Goal: Navigation & Orientation: Find specific page/section

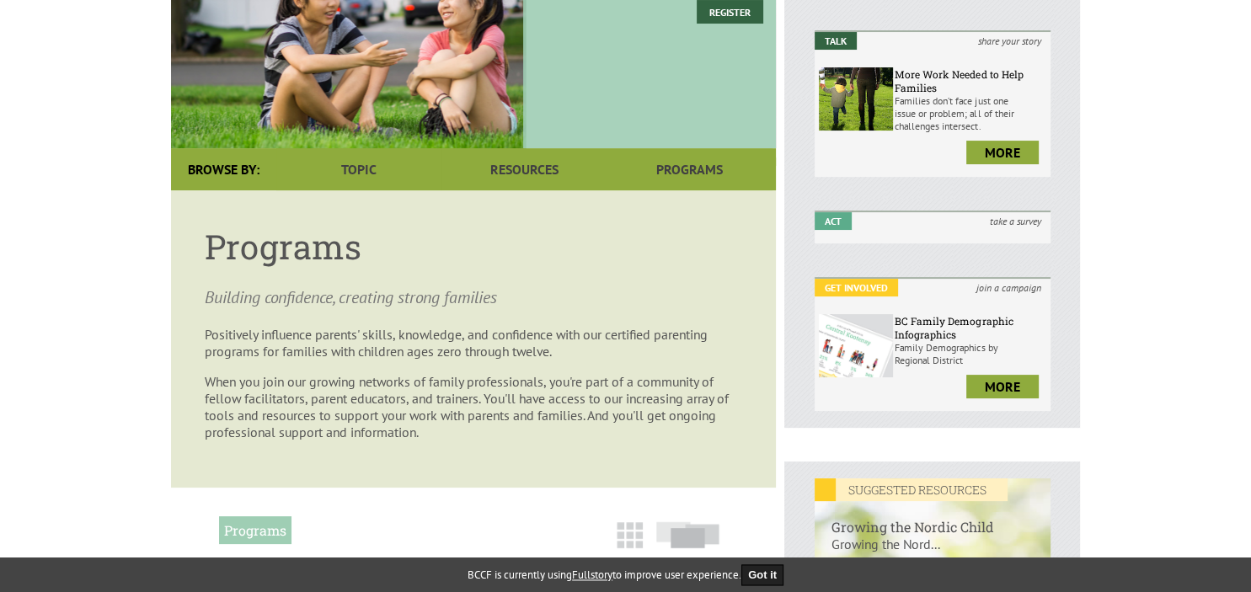
scroll to position [275, 0]
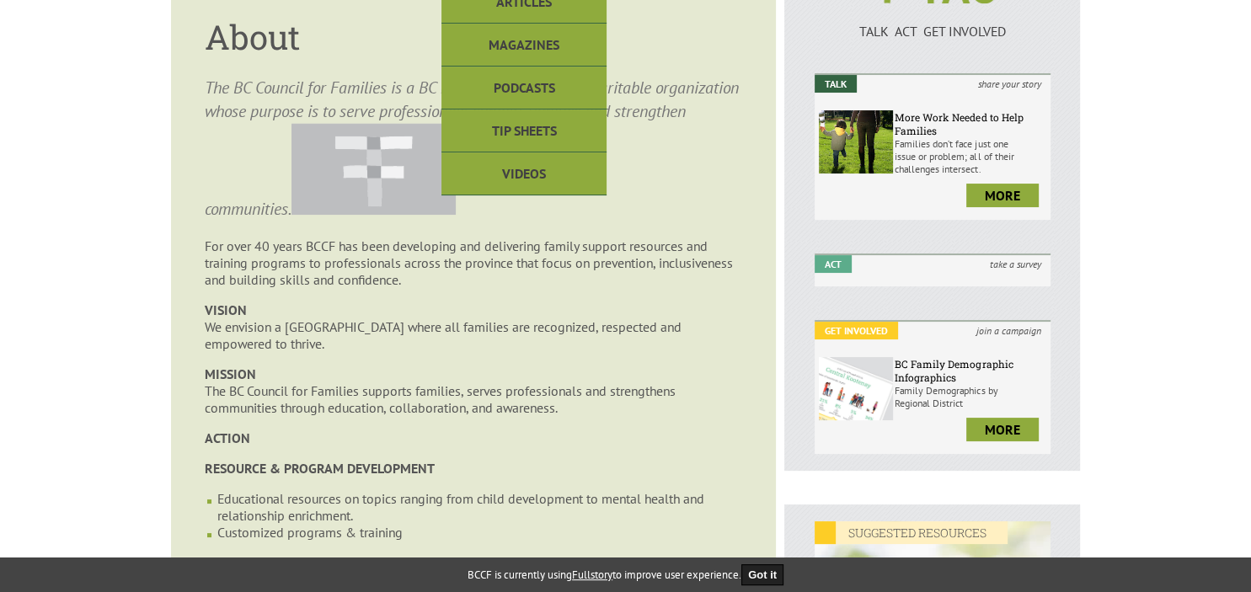
scroll to position [226, 0]
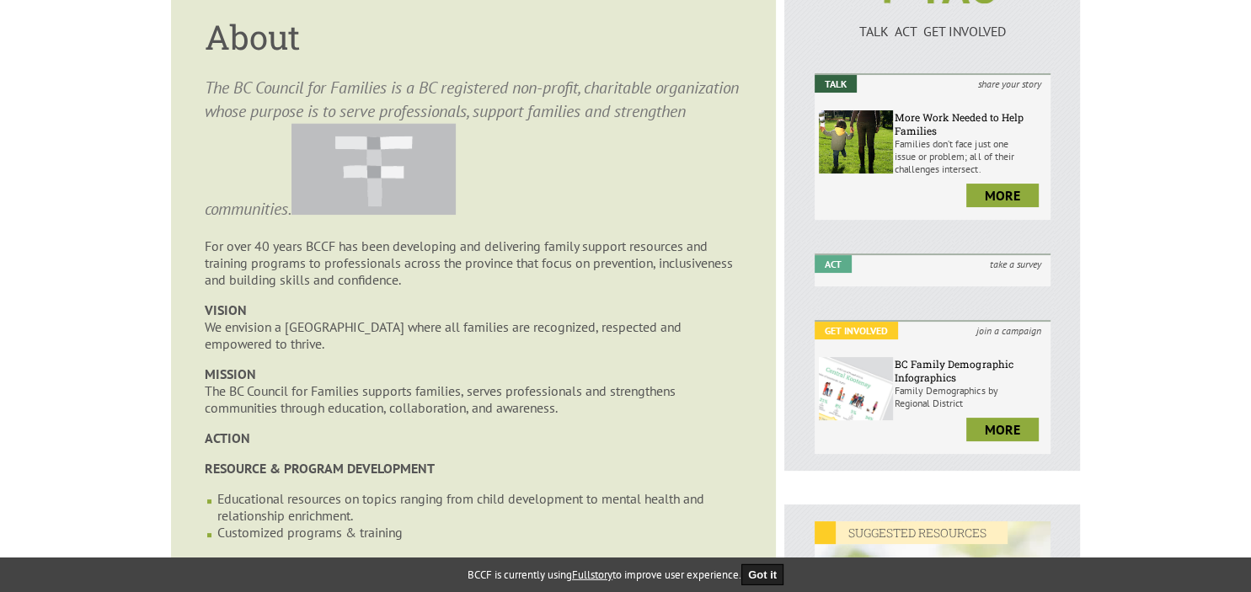
click at [487, 282] on p "For over 40 years BCCF has been developing and delivering family support resour…" at bounding box center [473, 263] width 537 height 51
click at [485, 281] on p "For over 40 years BCCF has been developing and delivering family support resour…" at bounding box center [473, 263] width 537 height 51
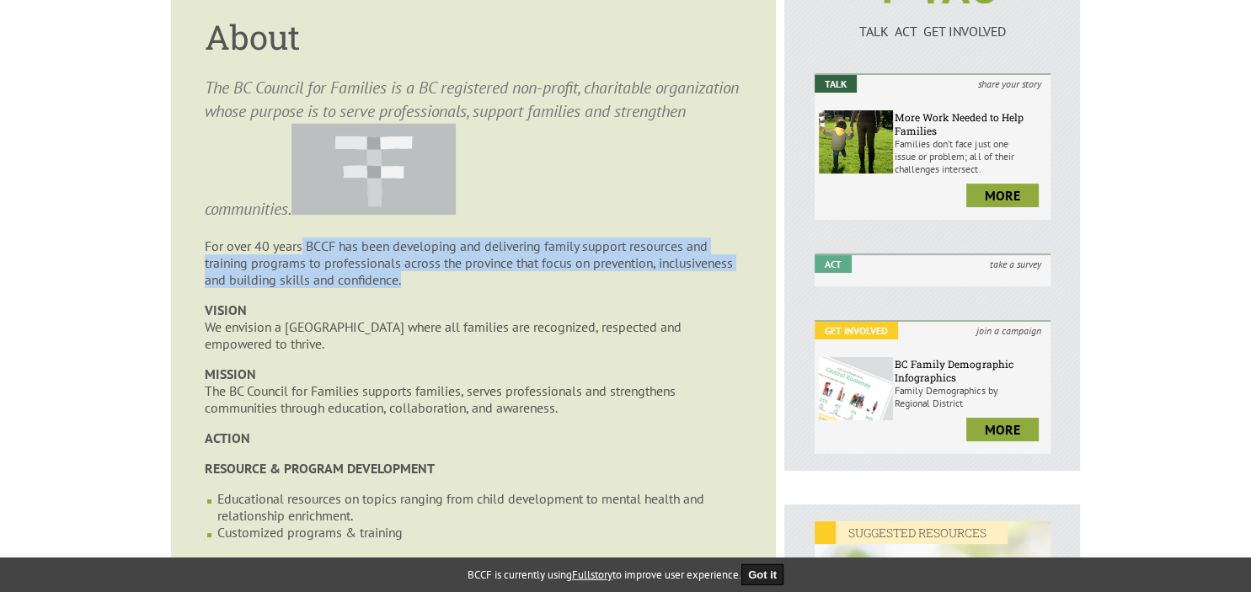
drag, startPoint x: 485, startPoint y: 281, endPoint x: 301, endPoint y: 245, distance: 187.8
click at [301, 245] on p "For over 40 years BCCF has been developing and delivering family support resour…" at bounding box center [473, 263] width 537 height 51
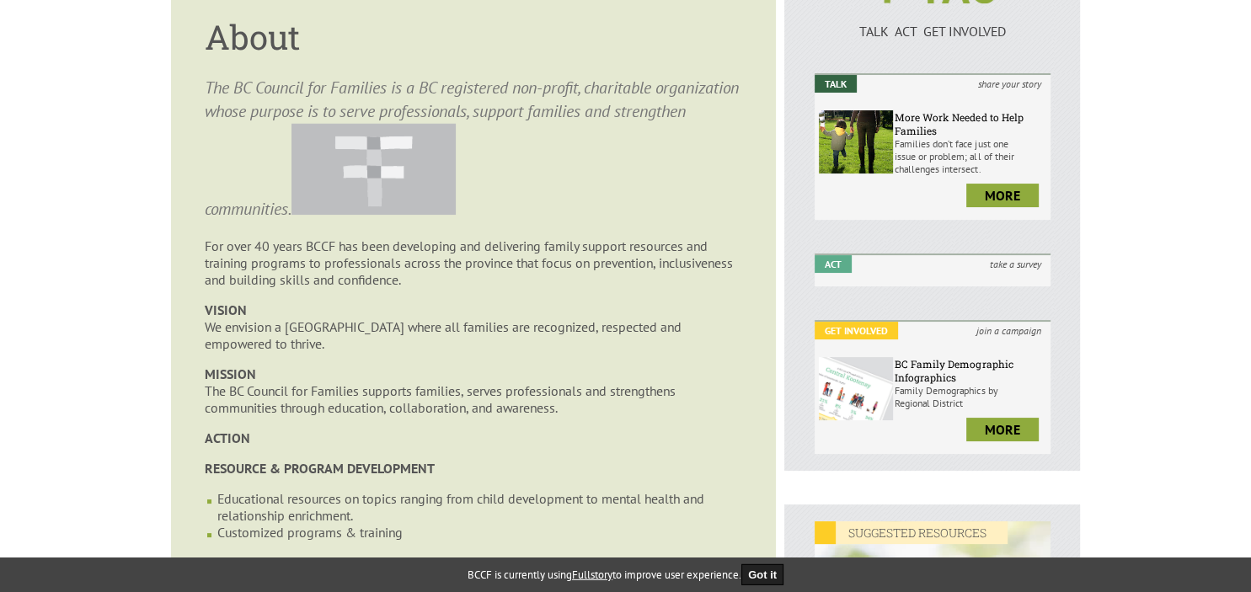
click at [230, 228] on article "About The BC Council for Families is a BC registered non-profit, charitable org…" at bounding box center [473, 571] width 605 height 1180
drag, startPoint x: 222, startPoint y: 243, endPoint x: 202, endPoint y: 245, distance: 20.3
click at [202, 245] on article "About The BC Council for Families is a BC registered non-profit, charitable org…" at bounding box center [473, 571] width 605 height 1180
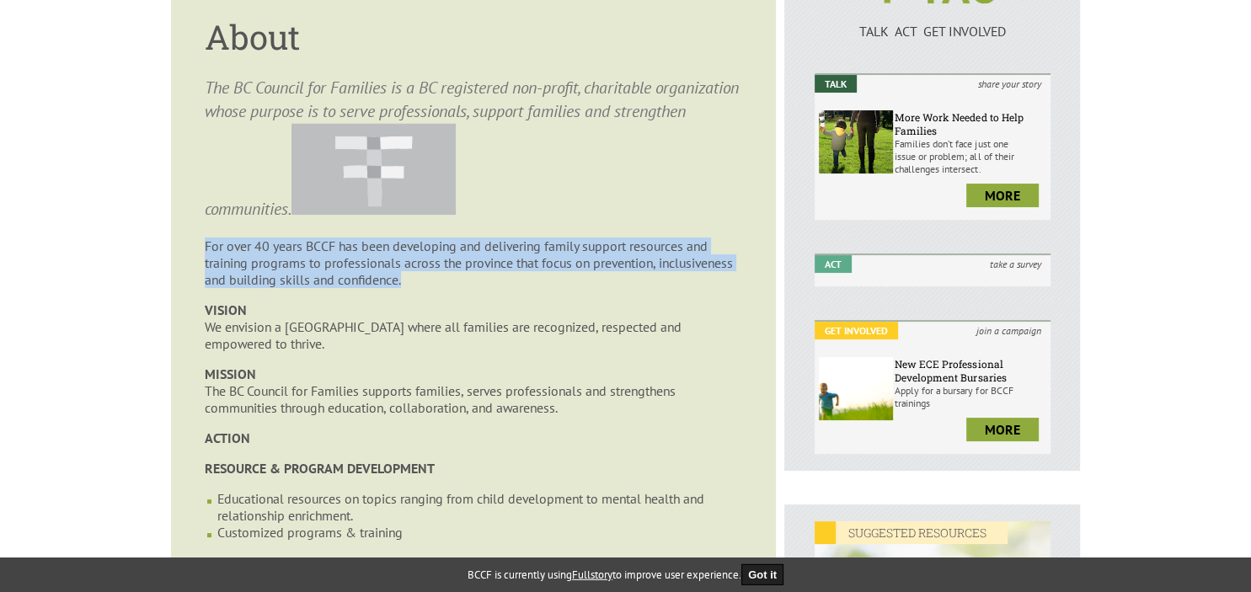
drag, startPoint x: 202, startPoint y: 245, endPoint x: 482, endPoint y: 283, distance: 282.2
click at [482, 283] on article "About The BC Council for Families is a BC registered non-profit, charitable org…" at bounding box center [473, 571] width 605 height 1180
copy p "For over 40 years BCCF has been developing and delivering family support resour…"
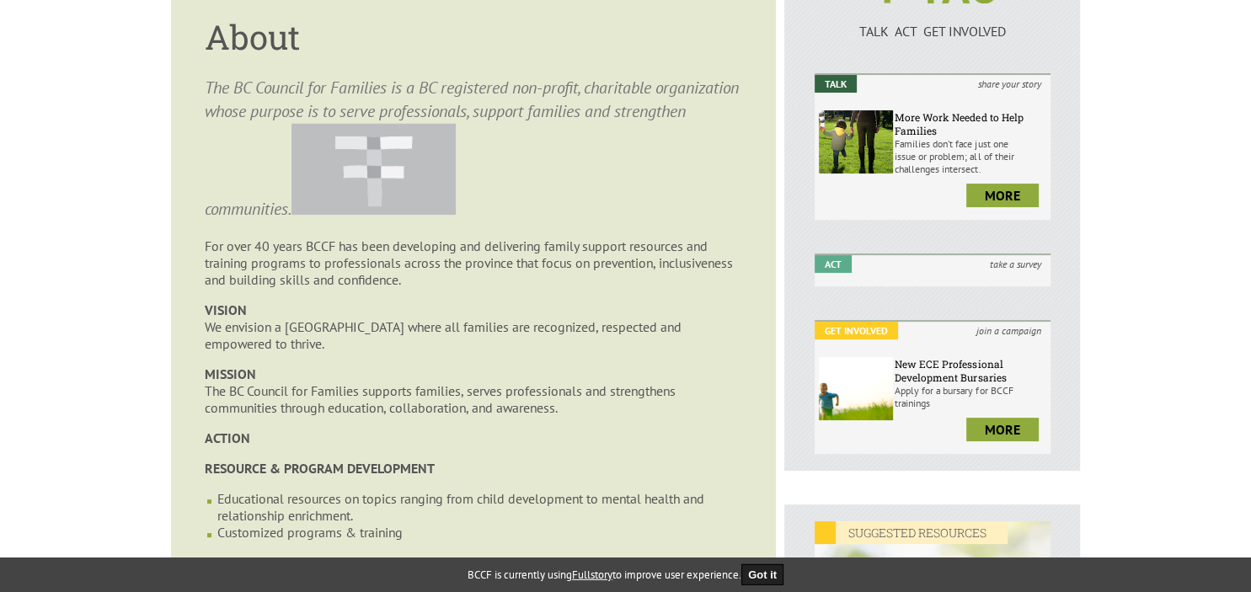
click at [730, 49] on h1 "About" at bounding box center [473, 36] width 537 height 45
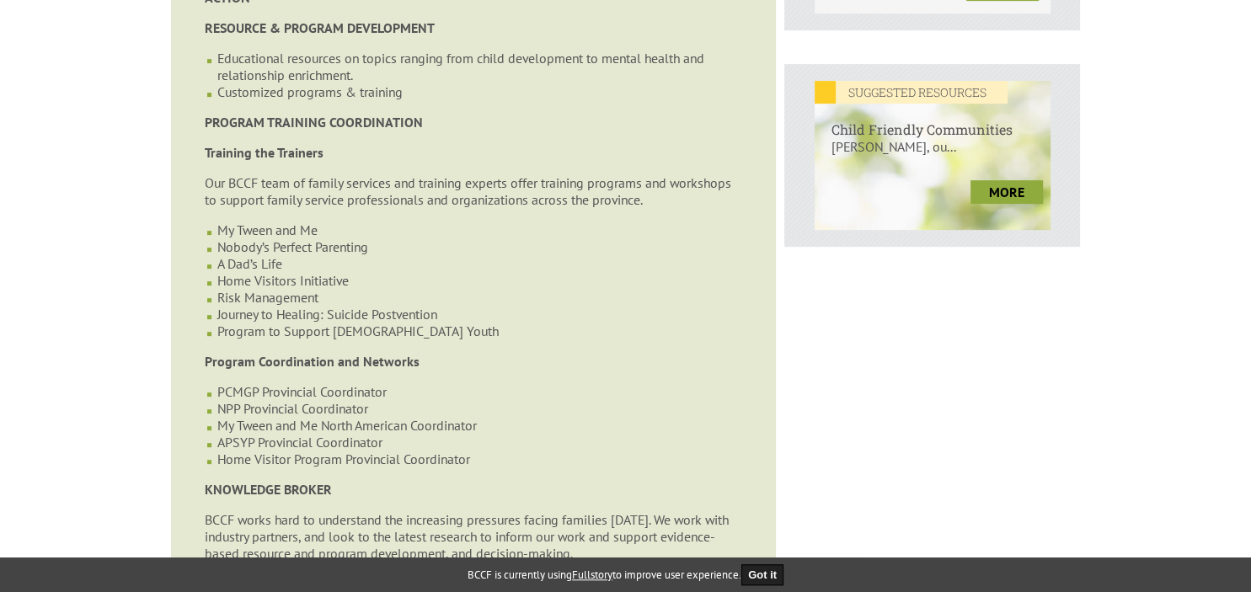
scroll to position [674, 0]
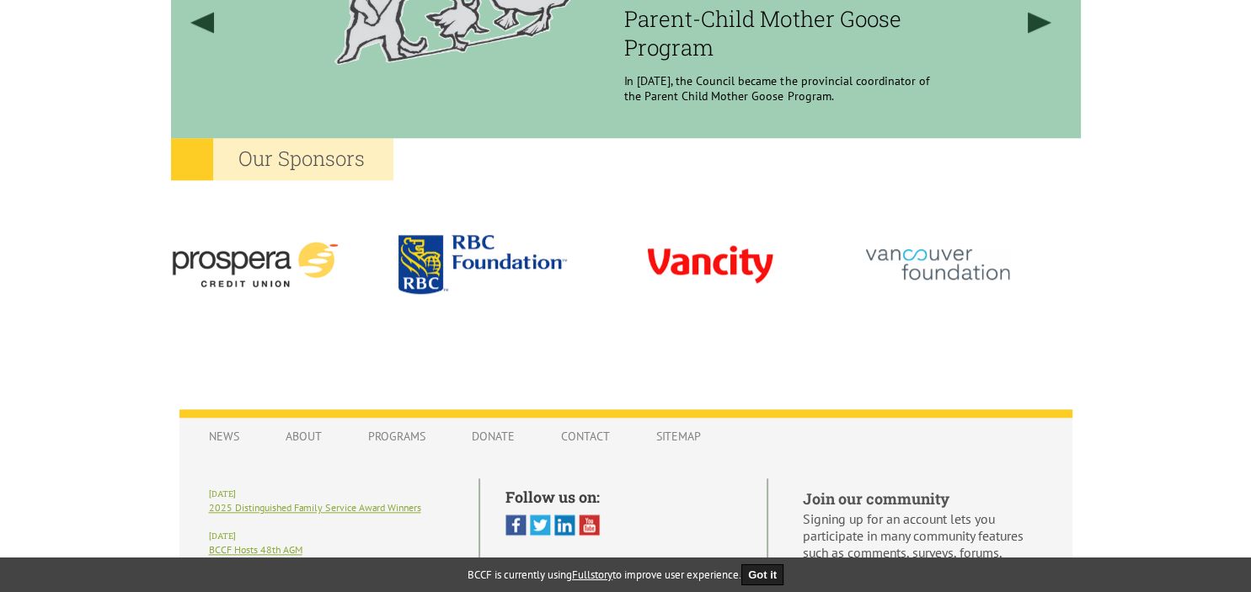
scroll to position [1628, 0]
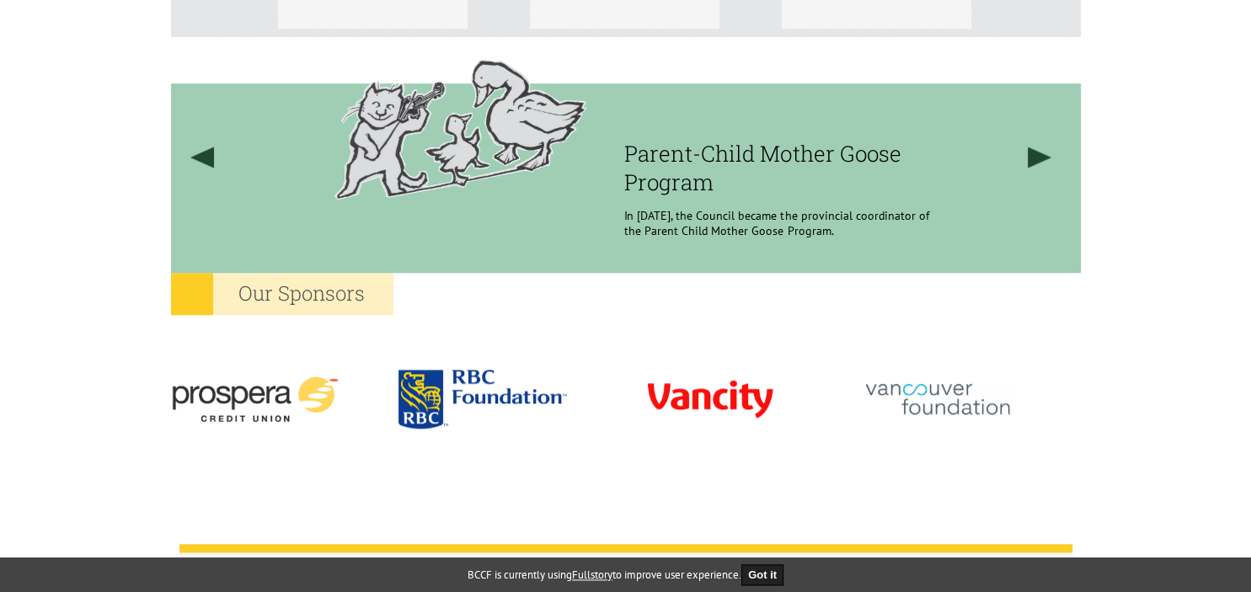
scroll to position [1371, 0]
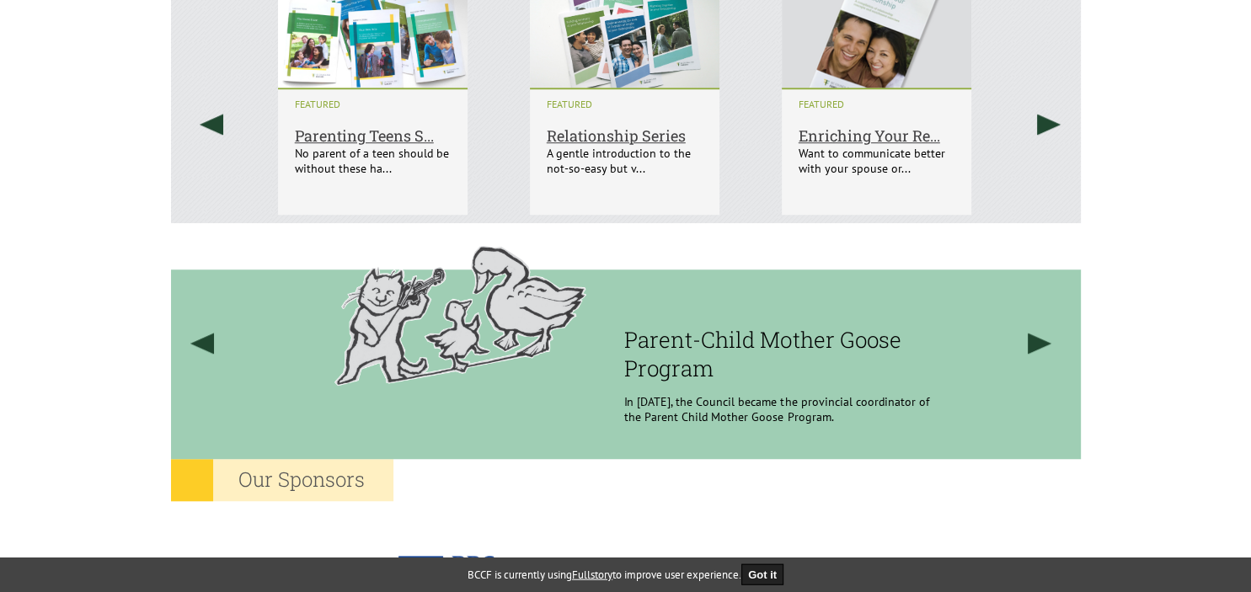
scroll to position [1186, 0]
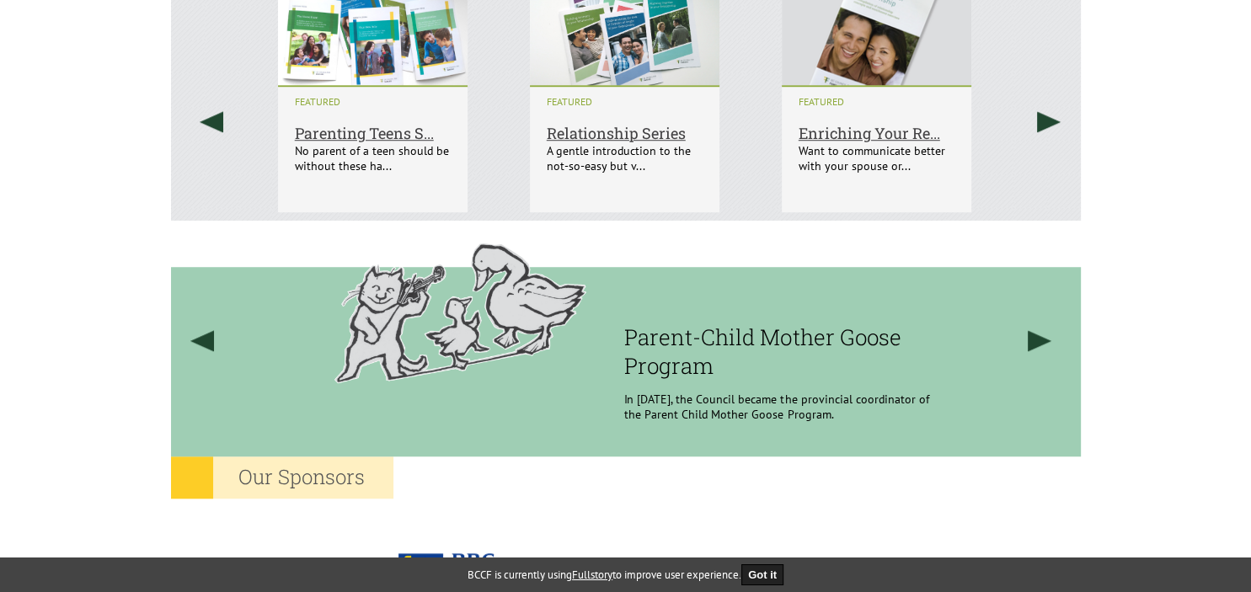
click at [275, 271] on div at bounding box center [430, 312] width 374 height 183
click at [269, 267] on div at bounding box center [430, 312] width 374 height 183
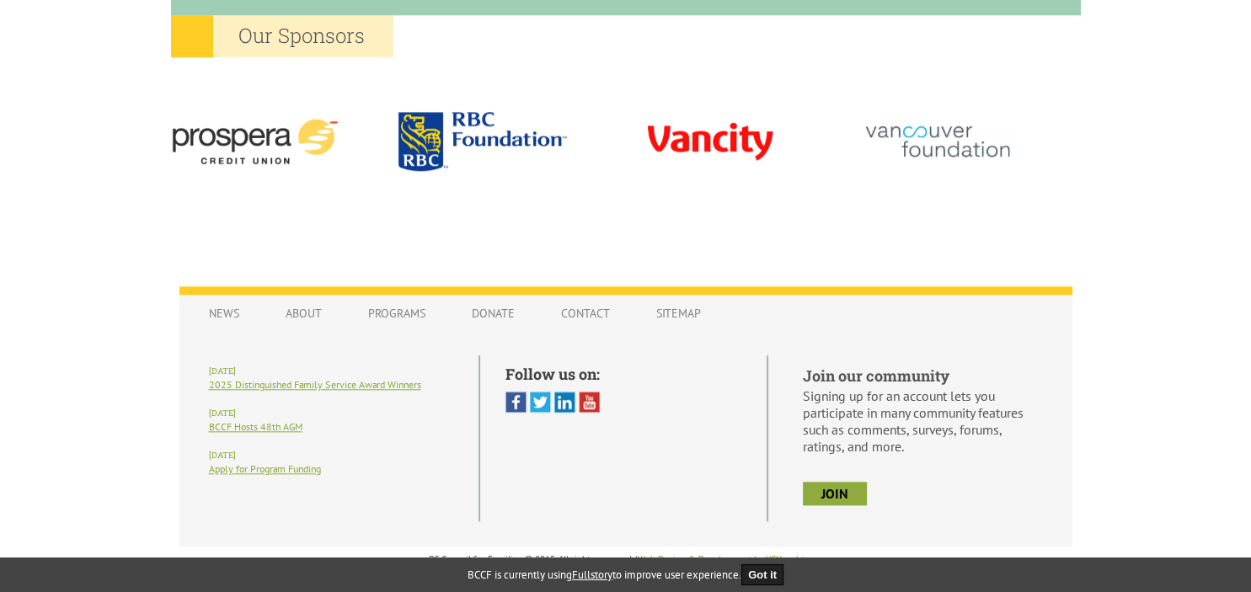
scroll to position [1625, 0]
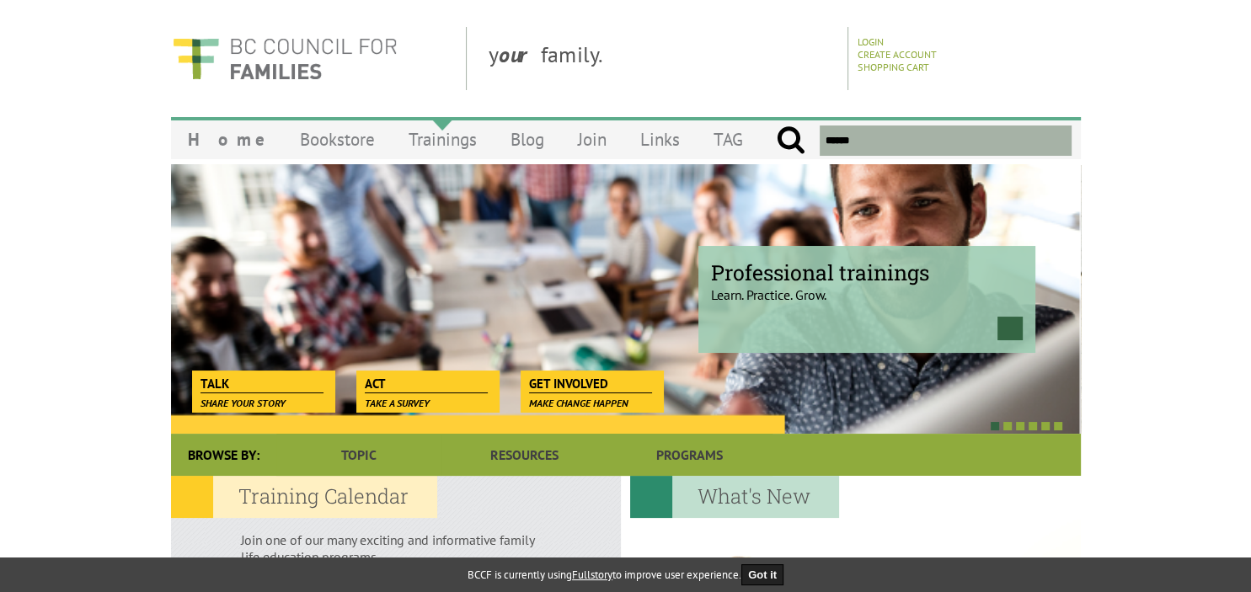
click at [393, 147] on link "Trainings" at bounding box center [443, 140] width 102 height 40
